Goal: Information Seeking & Learning: Learn about a topic

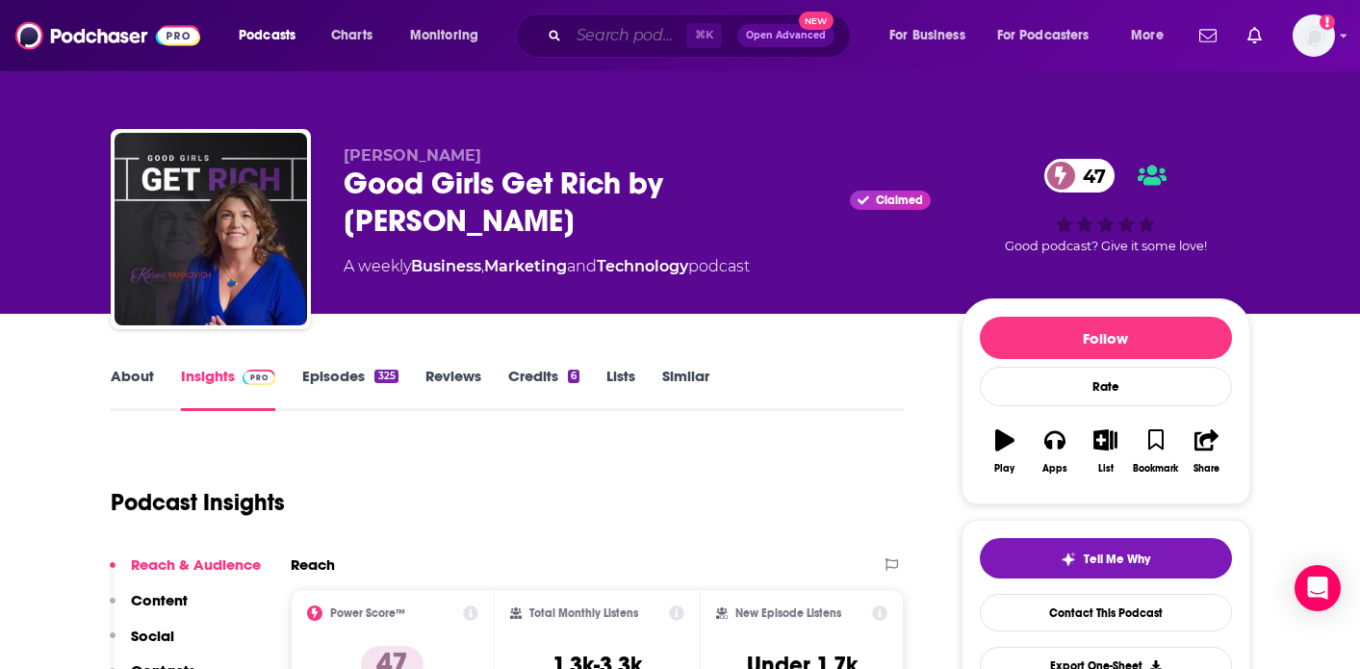
click at [612, 20] on input "Search podcasts, credits, & more..." at bounding box center [627, 35] width 117 height 31
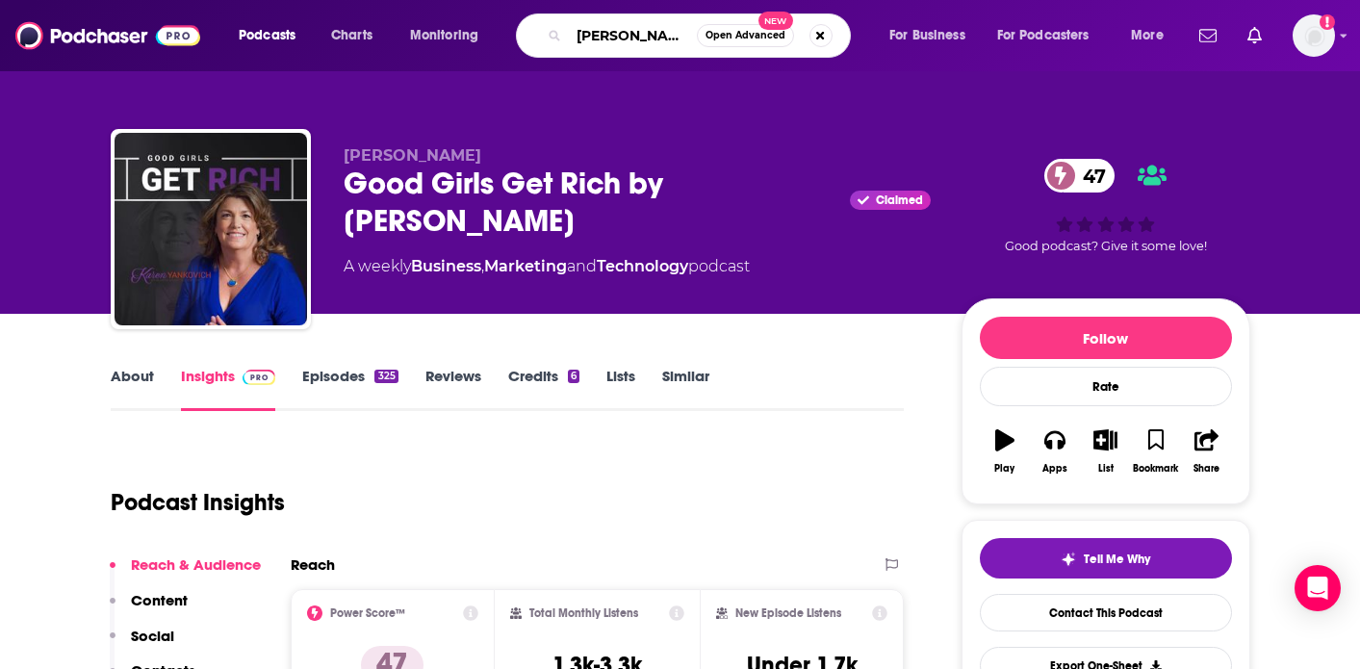
type input "[PERSON_NAME]"
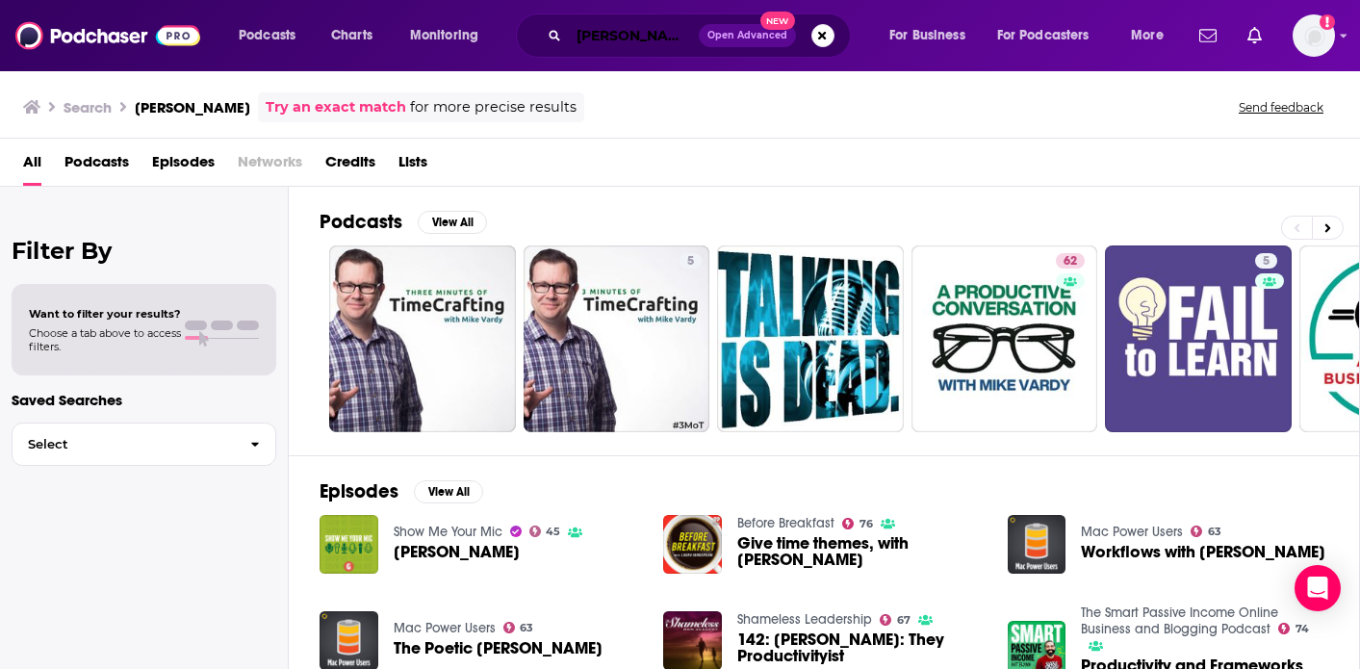
click at [651, 41] on input "[PERSON_NAME]" at bounding box center [634, 35] width 130 height 31
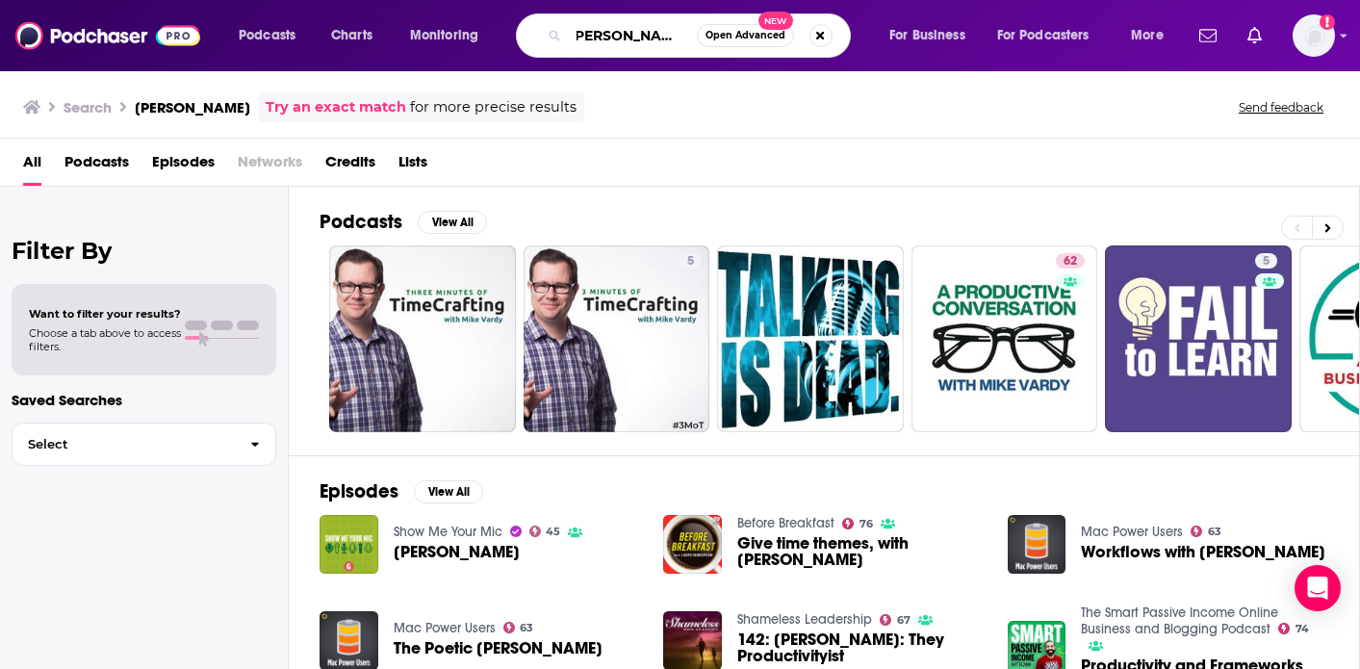
scroll to position [0, 22]
type input "[PERSON_NAME] podcast"
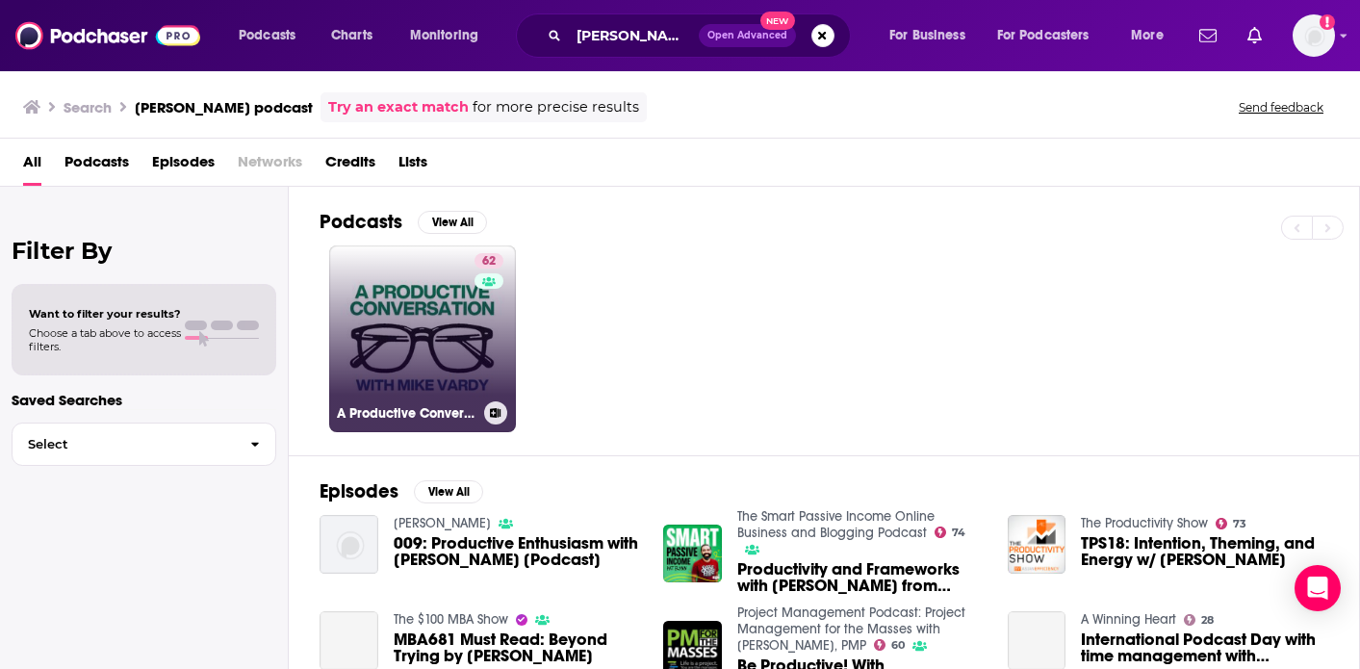
click at [430, 346] on link "62 A Productive Conversation" at bounding box center [422, 338] width 187 height 187
